Goal: Information Seeking & Learning: Understand process/instructions

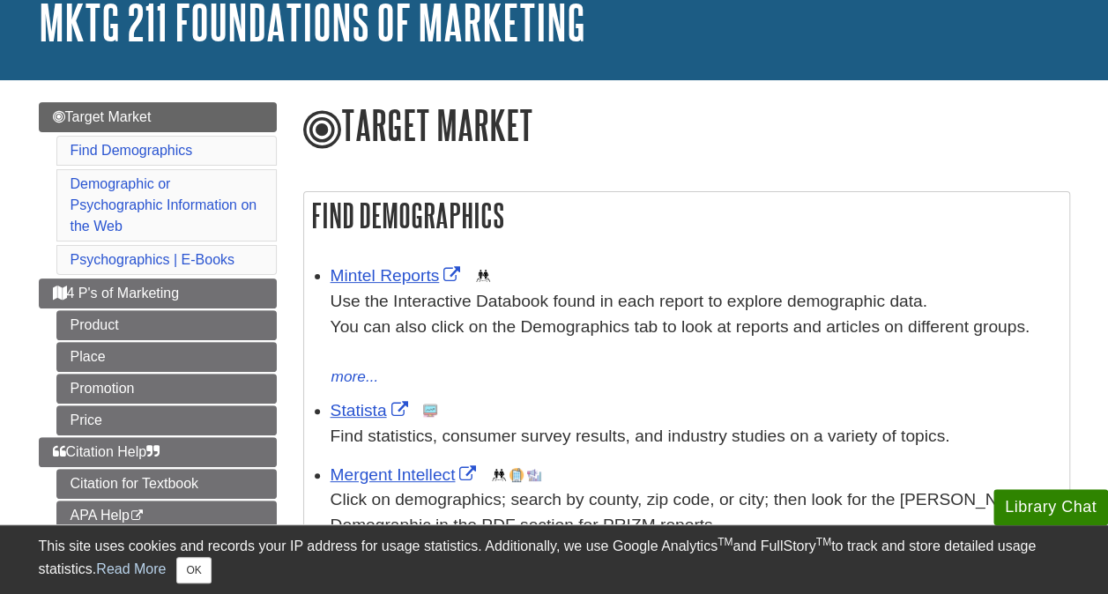
scroll to position [176, 0]
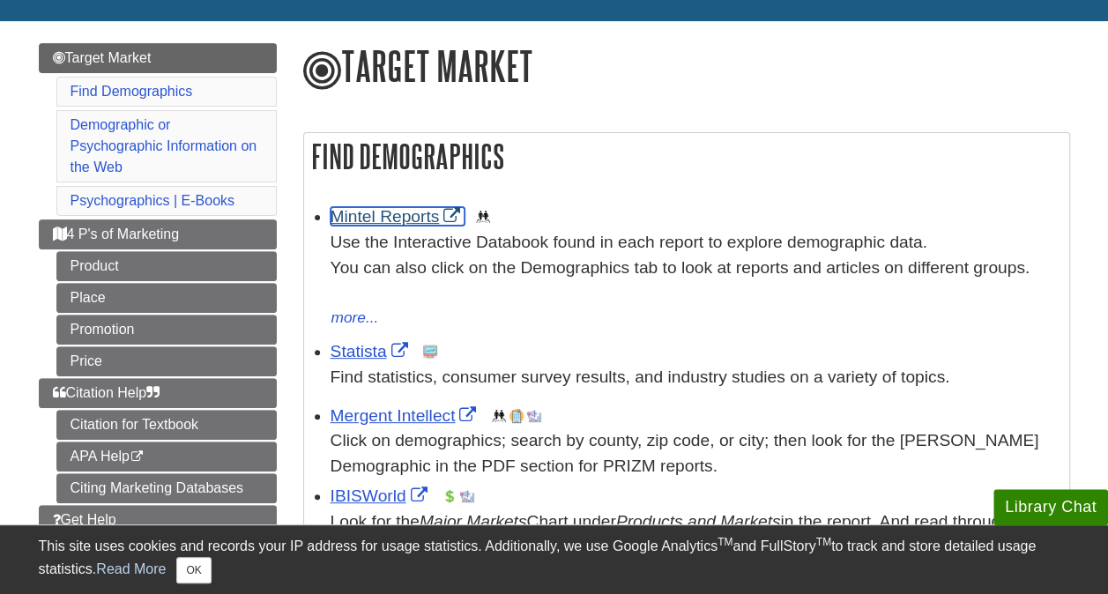
click at [415, 221] on link "Mintel Reports" at bounding box center [398, 216] width 135 height 19
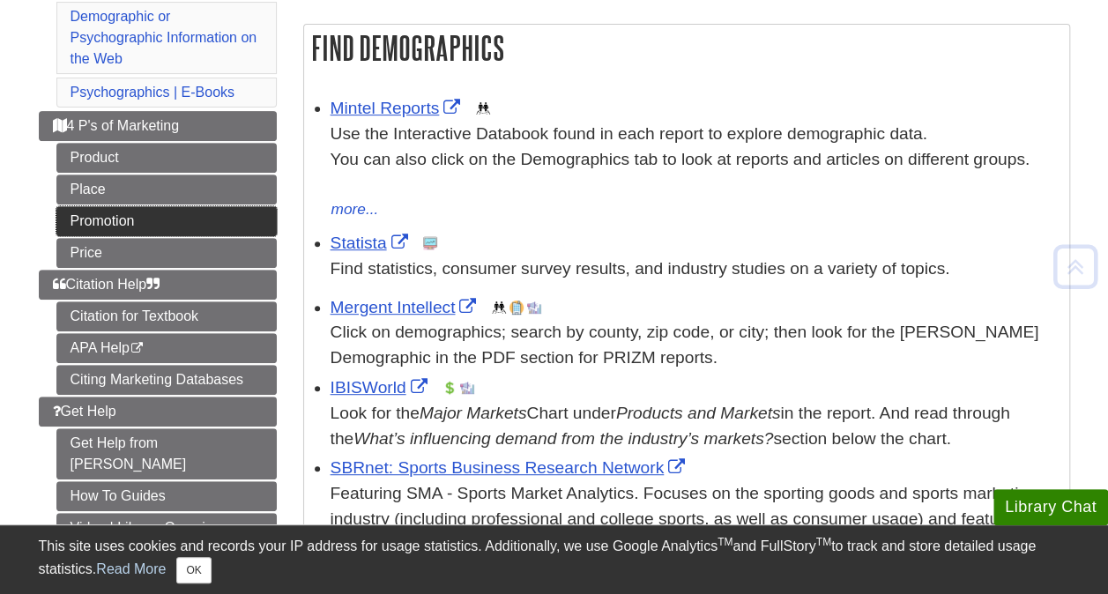
scroll to position [294, 0]
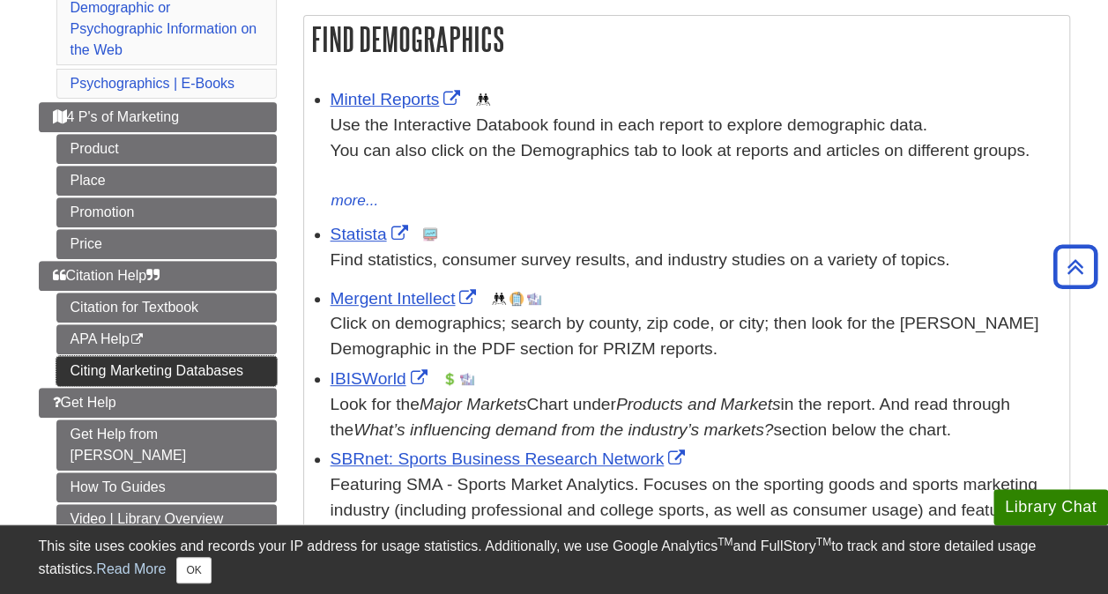
click at [189, 372] on link "Citing Marketing Databases" at bounding box center [166, 371] width 220 height 30
